Goal: Information Seeking & Learning: Learn about a topic

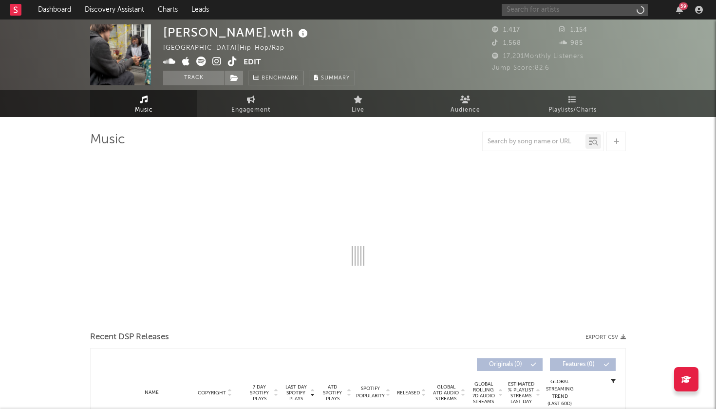
select select "6m"
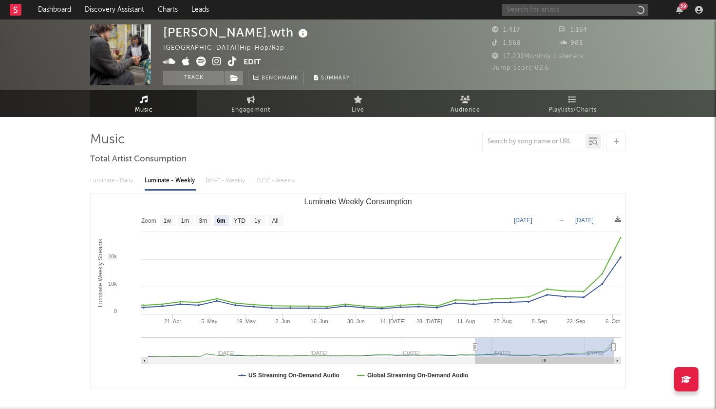
click at [544, 9] on input "text" at bounding box center [575, 10] width 146 height 12
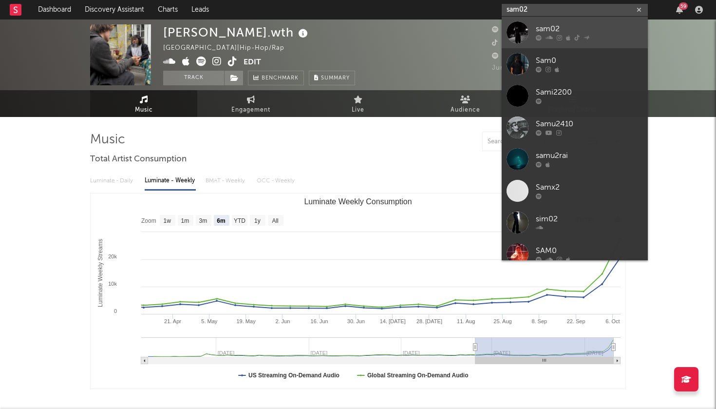
type input "sam02"
click at [552, 23] on div "sam02" at bounding box center [589, 29] width 107 height 12
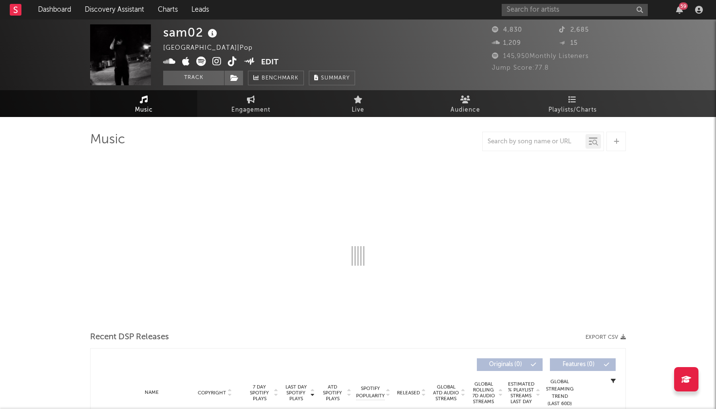
select select "6m"
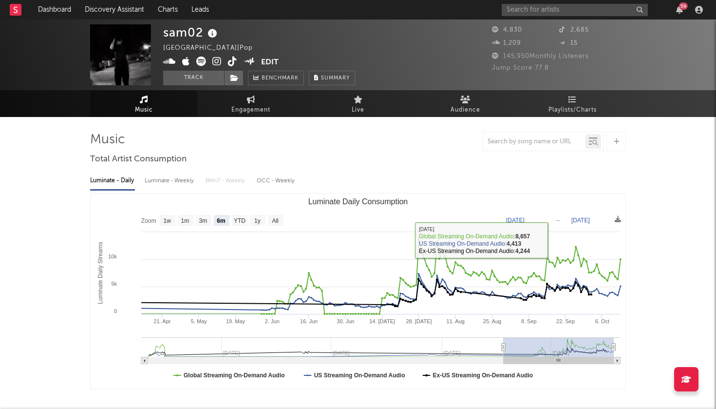
click at [161, 181] on div "Luminate - Weekly" at bounding box center [170, 180] width 51 height 17
select select "6m"
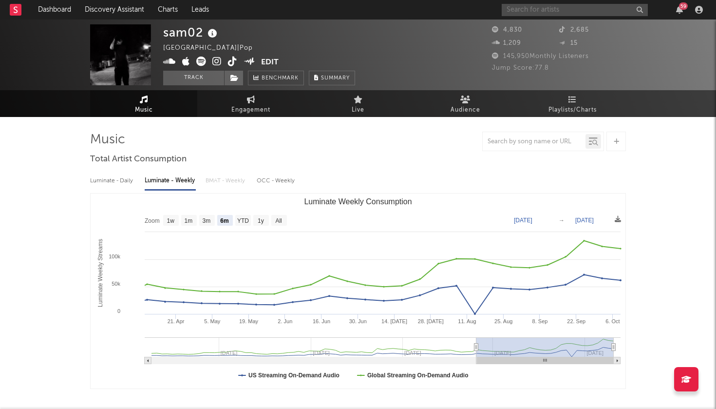
click at [535, 10] on input "text" at bounding box center [575, 10] width 146 height 12
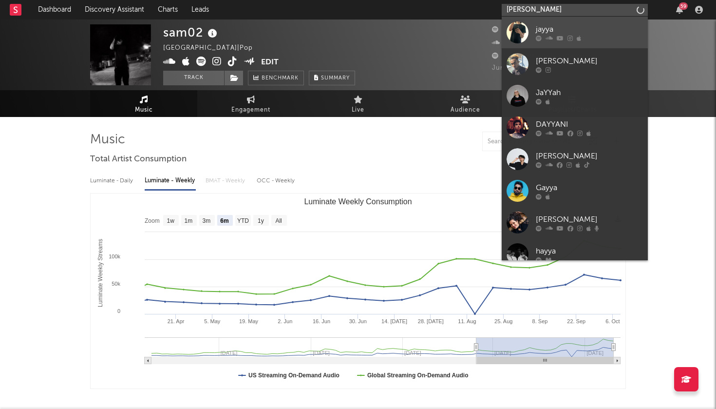
type input "[PERSON_NAME]"
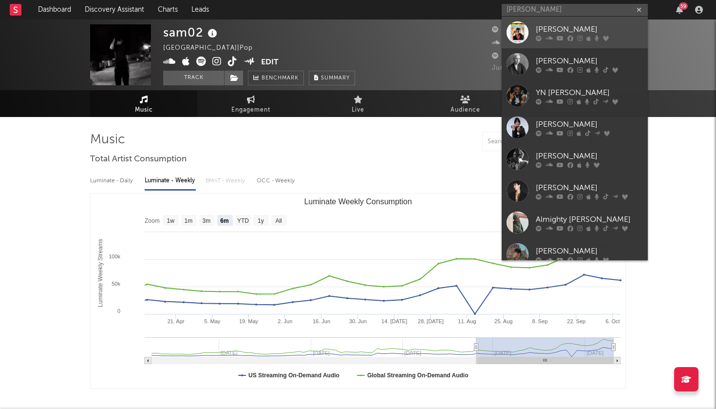
click at [548, 23] on div "[PERSON_NAME]" at bounding box center [589, 29] width 107 height 12
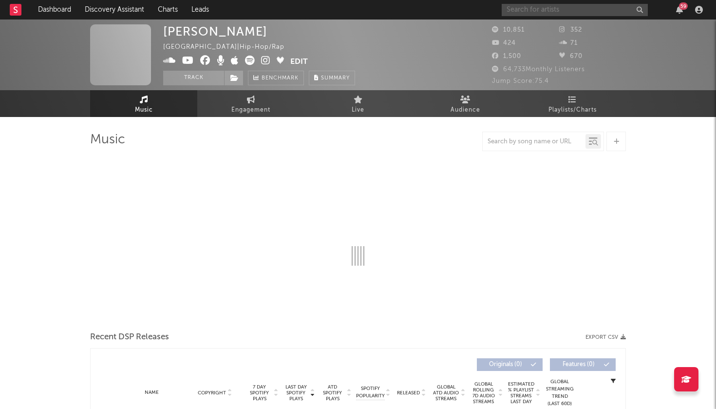
click at [552, 10] on input "text" at bounding box center [575, 10] width 146 height 12
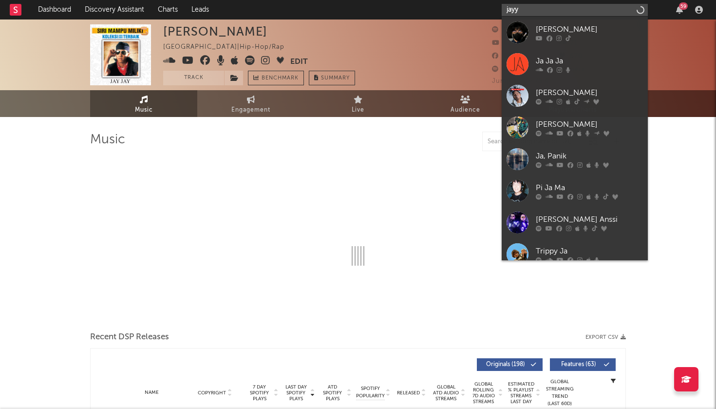
type input "jayya"
select select "6m"
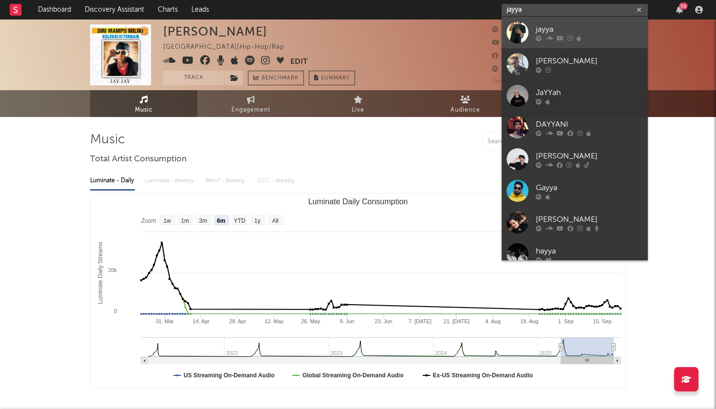
type input "jayya"
click at [550, 37] on icon at bounding box center [548, 38] width 7 height 6
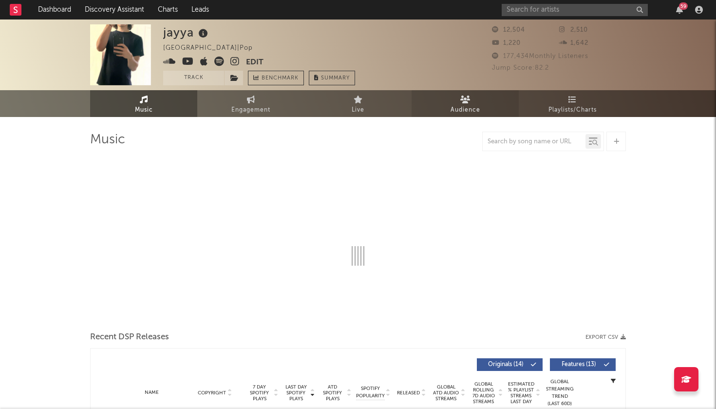
select select "6m"
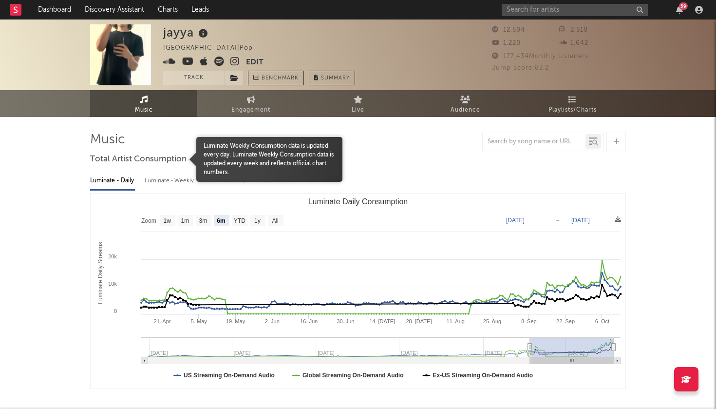
click at [147, 181] on div "Luminate - Weekly" at bounding box center [170, 180] width 51 height 17
select select "6m"
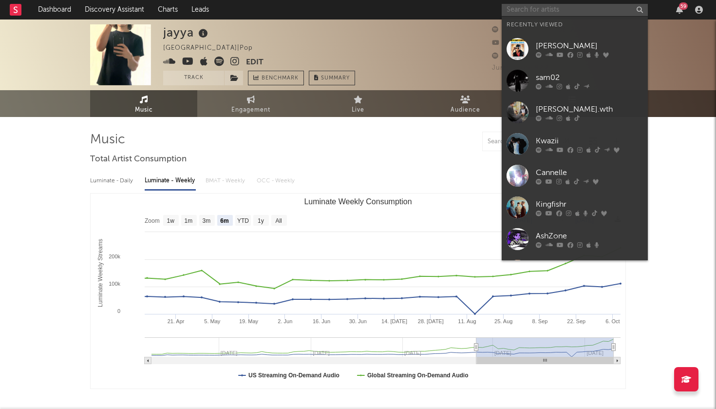
click at [575, 4] on input "text" at bounding box center [575, 10] width 146 height 12
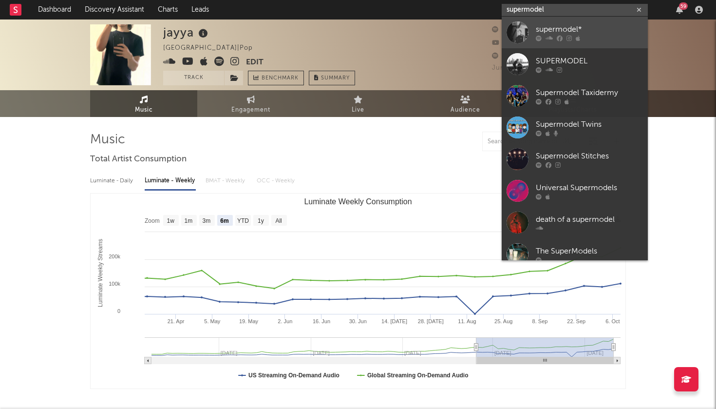
type input "supermodel"
click at [559, 31] on div "supermodel*" at bounding box center [589, 29] width 107 height 12
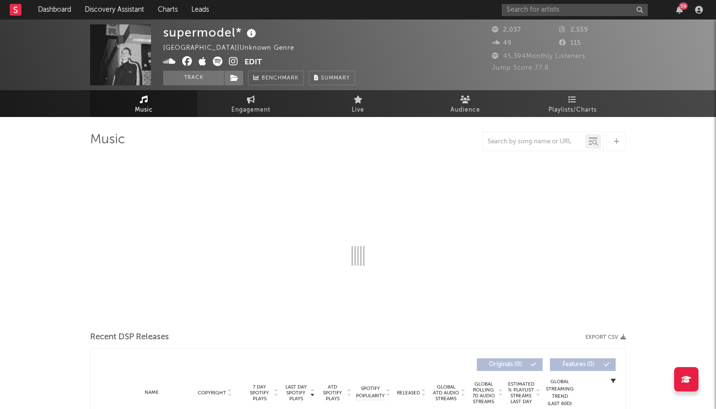
select select "6m"
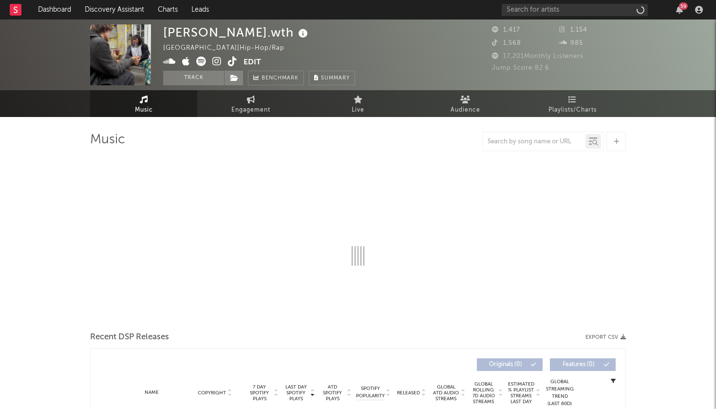
select select "6m"
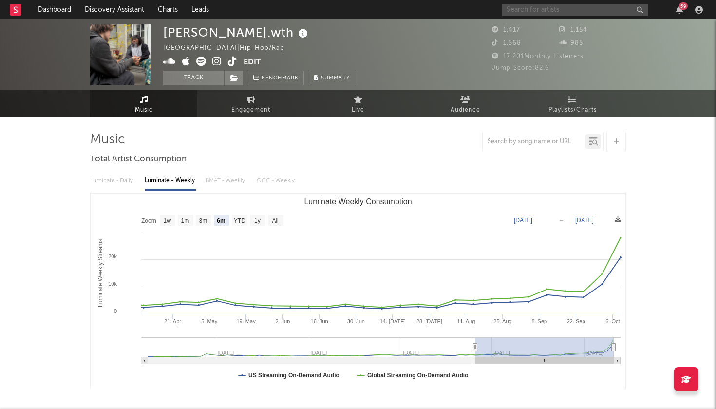
click at [604, 9] on input "text" at bounding box center [575, 10] width 146 height 12
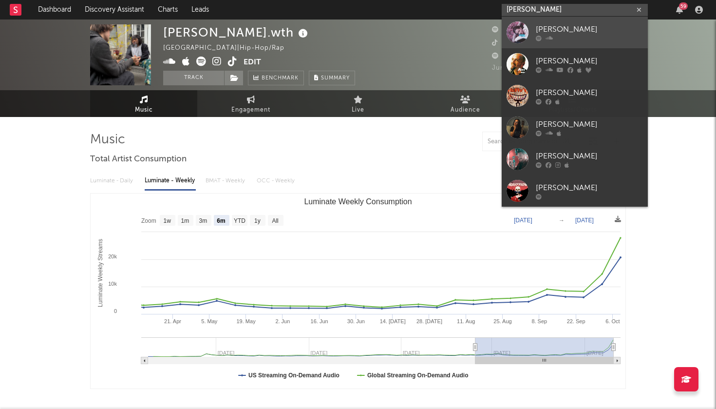
type input "Alex byron"
click at [616, 43] on link "alex byron" at bounding box center [575, 33] width 146 height 32
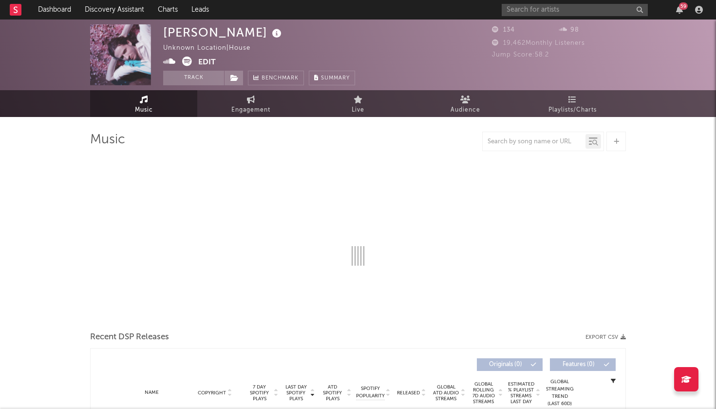
select select "1w"
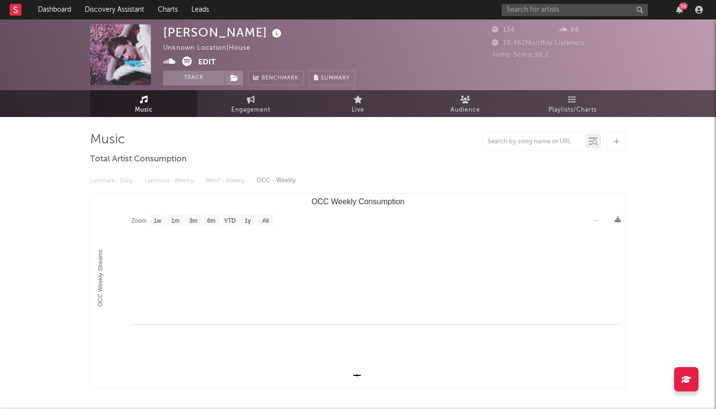
click at [426, 233] on rect "OCC Weekly Consumption" at bounding box center [358, 290] width 535 height 195
click at [542, 10] on input "text" at bounding box center [575, 10] width 146 height 12
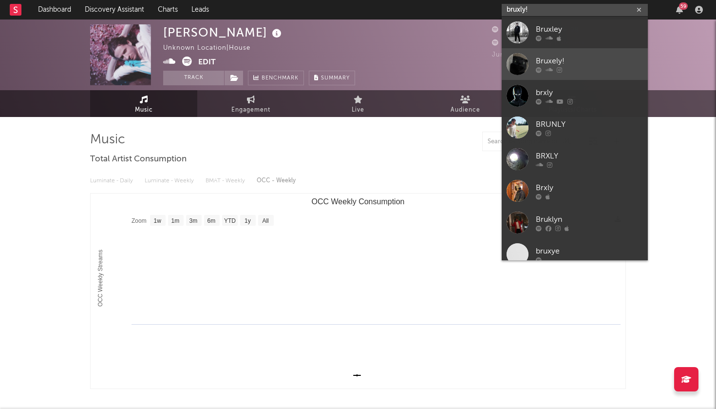
type input "bruxly!"
click at [574, 59] on div "Bruxely!" at bounding box center [589, 61] width 107 height 12
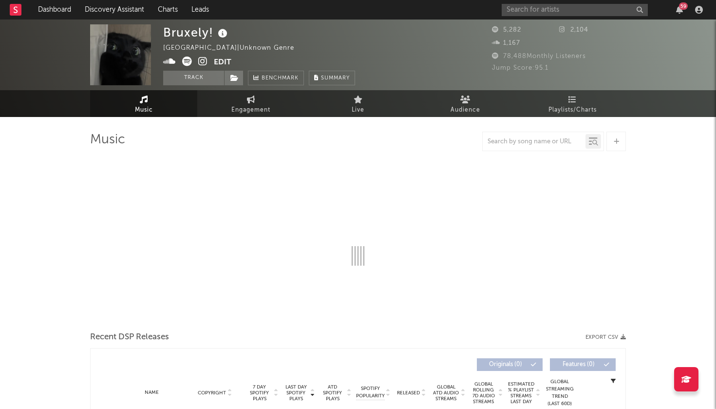
select select "1w"
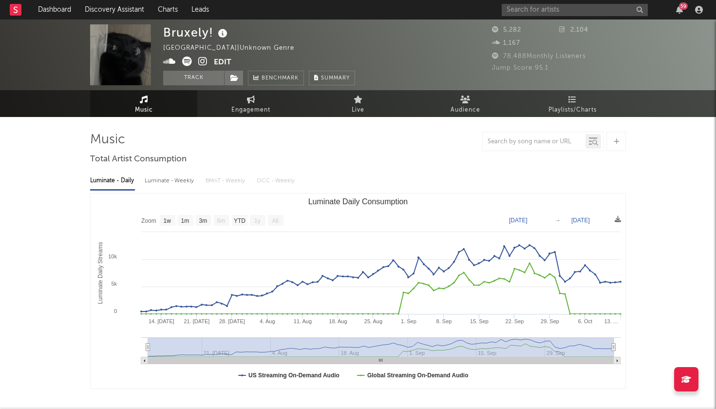
click at [165, 181] on div "Luminate - Weekly" at bounding box center [170, 180] width 51 height 17
select select "1w"
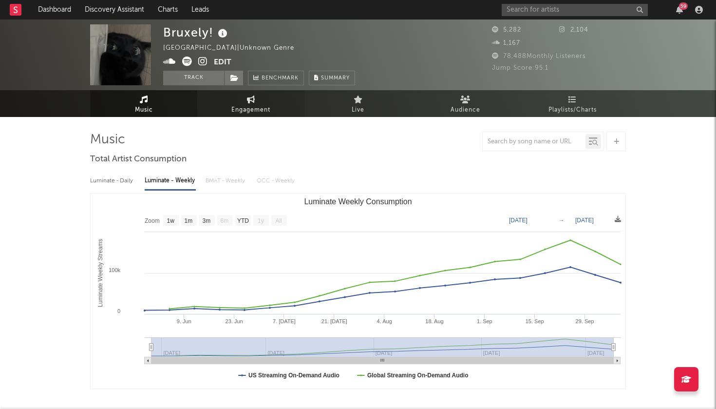
click at [252, 108] on span "Engagement" at bounding box center [250, 110] width 39 height 12
select select "1w"
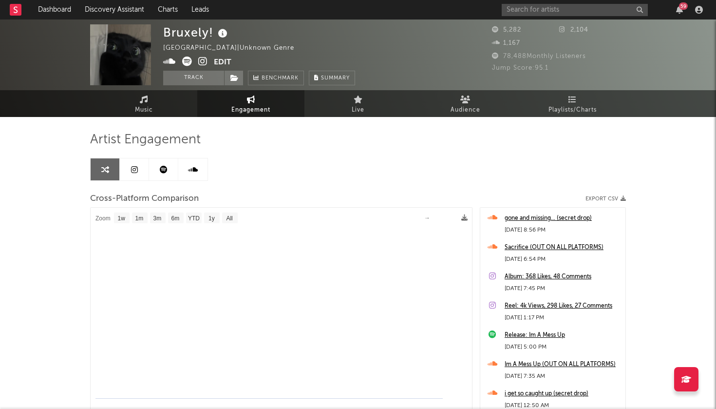
select select "1m"
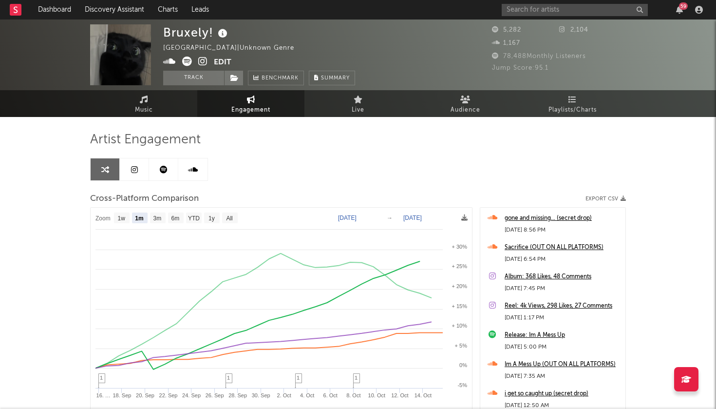
click at [159, 122] on div "Artist Engagement Cross-Platform Comparison Export CSV Zoom 1w 1m 3m 6m YTD 1y …" at bounding box center [358, 309] width 536 height 385
click at [142, 104] on span "Music" at bounding box center [144, 110] width 18 height 12
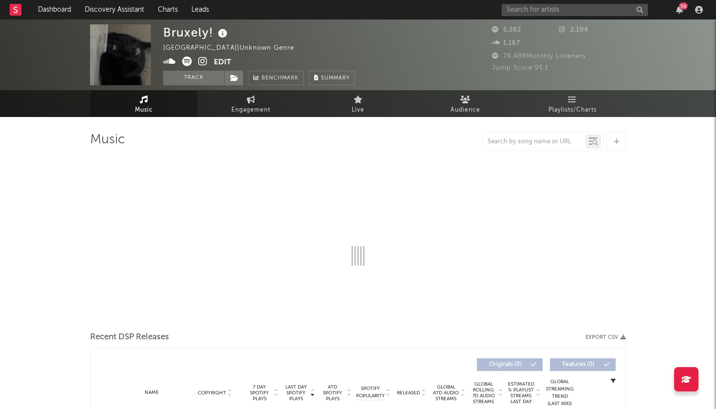
select select "1w"
